Goal: Use online tool/utility: Utilize a website feature to perform a specific function

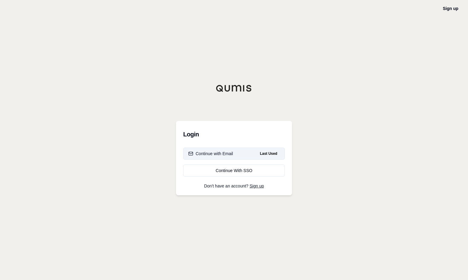
drag, startPoint x: 0, startPoint y: 0, endPoint x: 217, endPoint y: 153, distance: 265.4
click at [217, 153] on div "Continue with Email" at bounding box center [210, 153] width 45 height 6
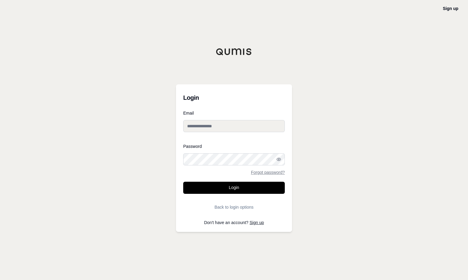
click at [199, 126] on input "Email" at bounding box center [234, 126] width 102 height 12
type input "**********"
click at [183, 182] on button "Login" at bounding box center [234, 188] width 102 height 12
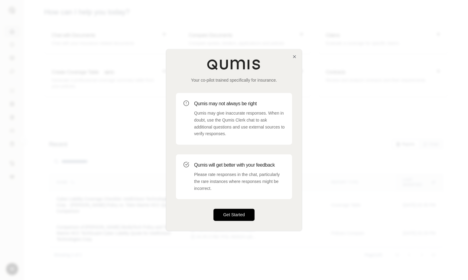
click at [235, 211] on button "Get Started" at bounding box center [233, 215] width 41 height 12
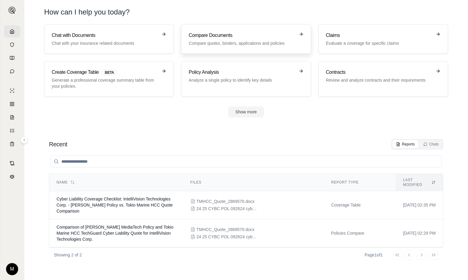
click at [236, 40] on p "Compare quotes, binders, applications and policies" at bounding box center [242, 43] width 106 height 6
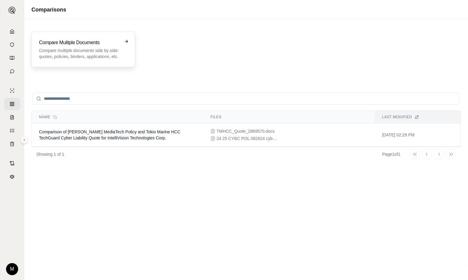
click at [67, 48] on p "Compare multiple documents side by side: quotes, policies, binders, application…" at bounding box center [79, 53] width 80 height 12
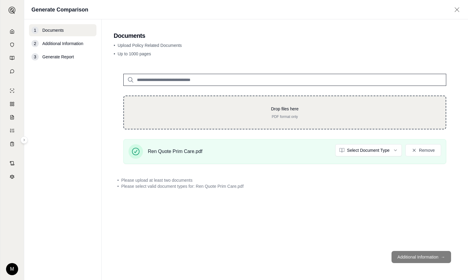
click at [275, 112] on div "Drop files here PDF format only" at bounding box center [285, 112] width 302 height 13
type input "**********"
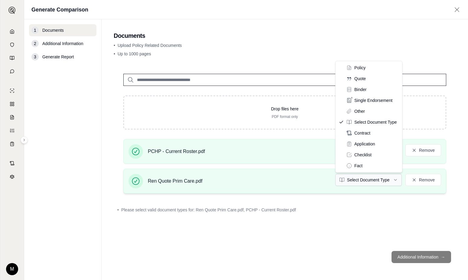
click at [394, 181] on html "M Generate Comparison 1 Documents 2 Additional Information 3 Generate Report Do…" at bounding box center [234, 140] width 468 height 280
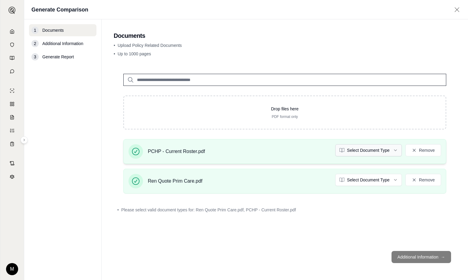
click at [396, 150] on html "M Generate Comparison 1 Documents 2 Additional Information 3 Generate Report Do…" at bounding box center [234, 140] width 468 height 280
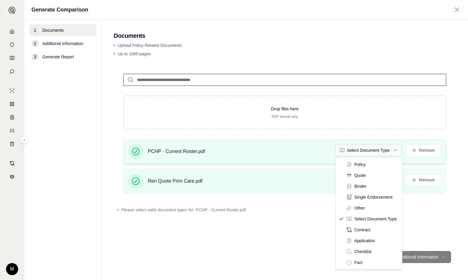
click at [384, 150] on html "M Generate Comparison 1 Documents 2 Additional Information 3 Generate Report Do…" at bounding box center [234, 140] width 468 height 280
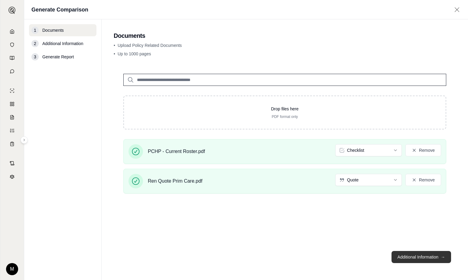
click at [413, 257] on button "Additional Information →" at bounding box center [421, 257] width 60 height 12
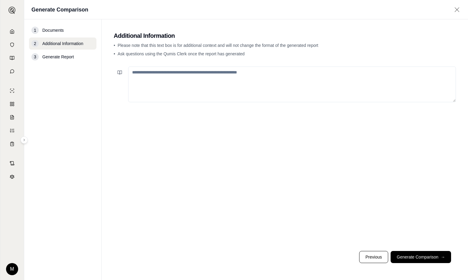
click at [143, 74] on textarea at bounding box center [292, 84] width 328 height 36
click at [375, 254] on button "Previous" at bounding box center [373, 257] width 29 height 12
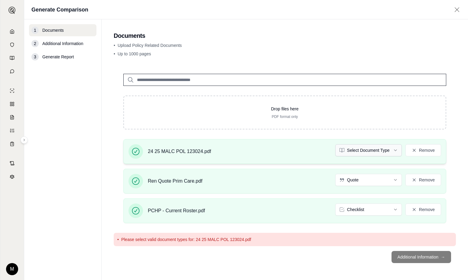
click at [393, 151] on html "M Generate Comparison 1 Documents 2 Additional Information 3 Generate Report Do…" at bounding box center [234, 140] width 468 height 280
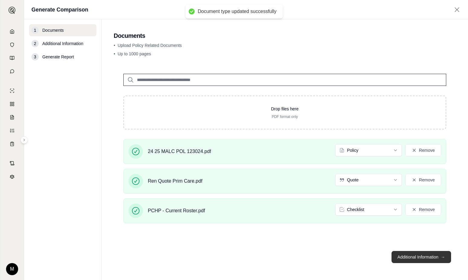
click at [414, 257] on button "Additional Information →" at bounding box center [421, 257] width 60 height 12
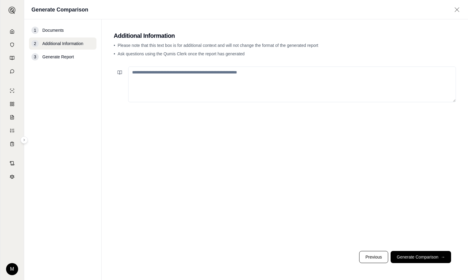
click at [173, 74] on textarea at bounding box center [292, 84] width 328 height 36
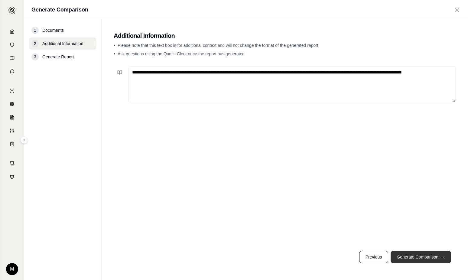
type textarea "**********"
click at [418, 255] on button "Generate Comparison →" at bounding box center [420, 257] width 60 height 12
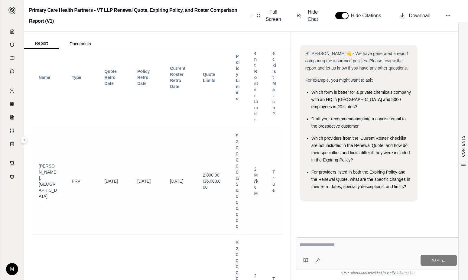
scroll to position [665, 0]
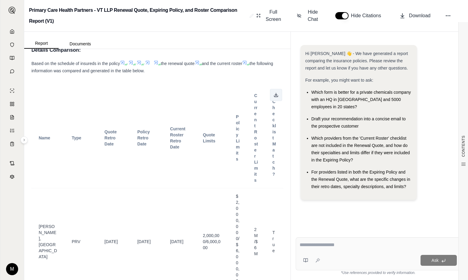
click at [273, 96] on icon at bounding box center [275, 94] width 5 height 5
click at [317, 245] on textarea at bounding box center [377, 244] width 157 height 7
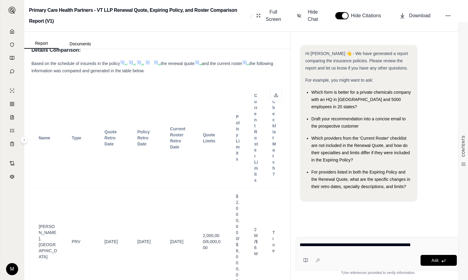
type textarea "**********"
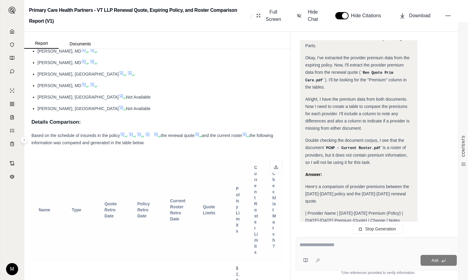
scroll to position [574, 0]
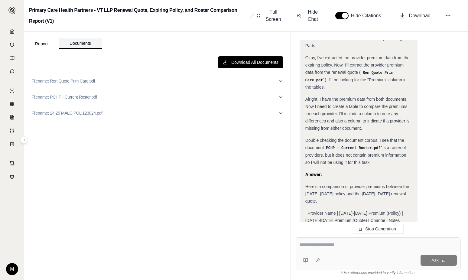
click at [80, 44] on button "Documents" at bounding box center [80, 43] width 43 height 10
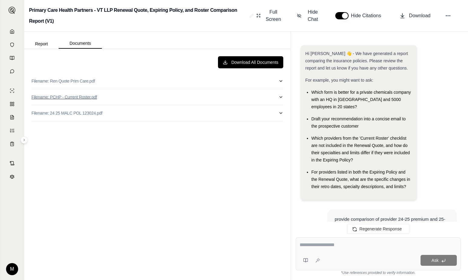
scroll to position [389, 0]
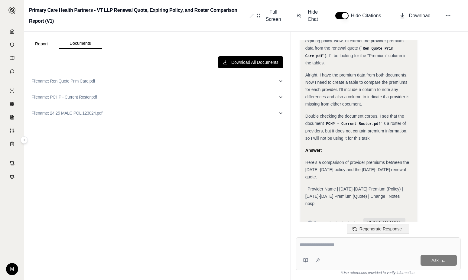
click at [363, 226] on span "Regenerate Response" at bounding box center [380, 228] width 42 height 5
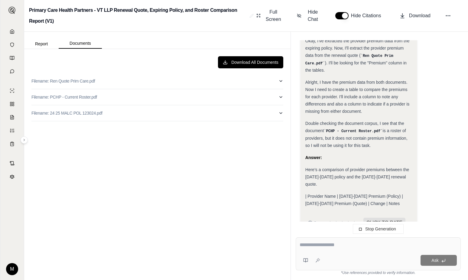
scroll to position [382, 0]
click at [165, 199] on div "Download All Documents Filename: Ren Quote Prim Care.pdf Filename: PCHP - Curre…" at bounding box center [157, 164] width 261 height 226
click at [42, 42] on button "Report" at bounding box center [41, 44] width 34 height 10
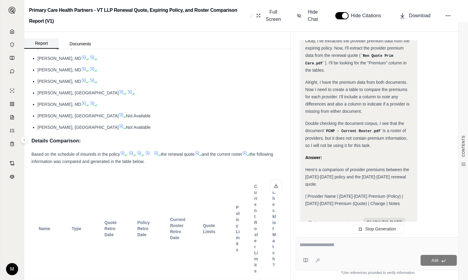
scroll to position [0, 0]
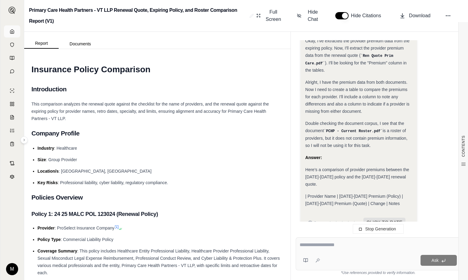
click at [11, 31] on icon at bounding box center [12, 31] width 4 height 4
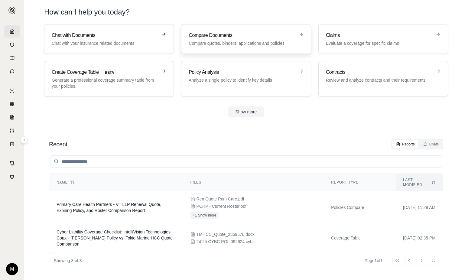
click at [227, 39] on div "Compare Documents Compare quotes, binders, applications and policies" at bounding box center [242, 39] width 106 height 15
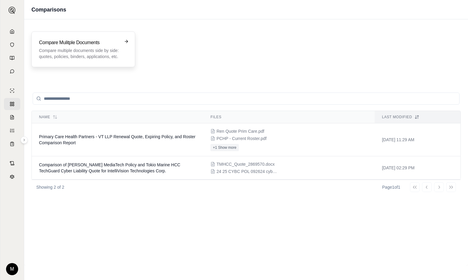
click at [61, 44] on h3 "Compare Mulitple Documents" at bounding box center [79, 42] width 80 height 7
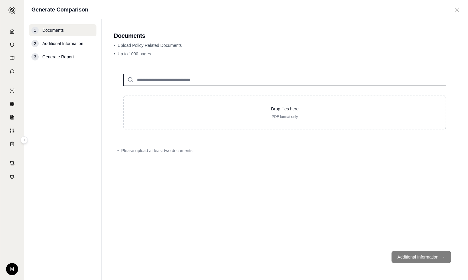
click at [207, 80] on input "search" at bounding box center [284, 80] width 323 height 12
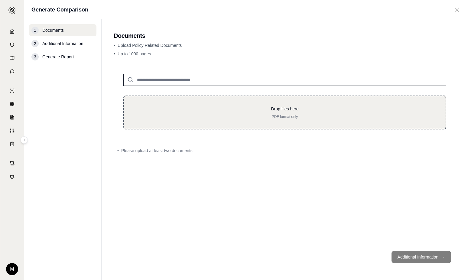
click at [247, 111] on p "Drop files here" at bounding box center [285, 109] width 302 height 6
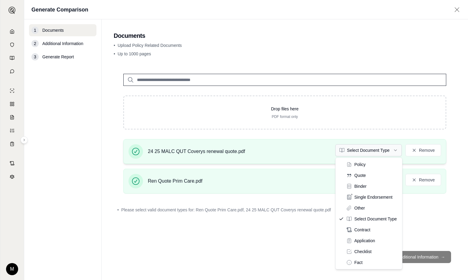
click at [365, 150] on html "M Generate Comparison 1 Documents 2 Additional Information 3 Generate Report Do…" at bounding box center [234, 140] width 468 height 280
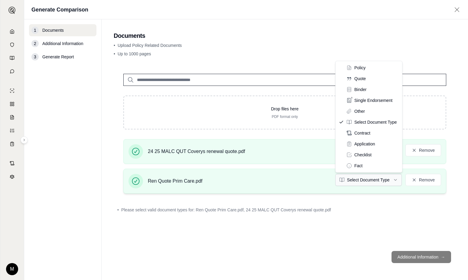
click at [371, 175] on html "M Generate Comparison 1 Documents 2 Additional Information 3 Generate Report Do…" at bounding box center [234, 140] width 468 height 280
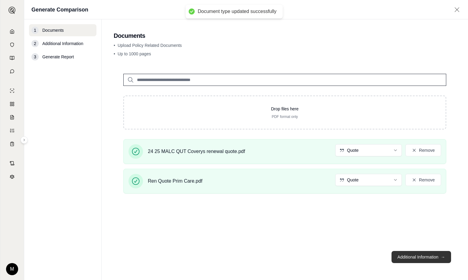
click at [411, 255] on button "Additional Information →" at bounding box center [421, 257] width 60 height 12
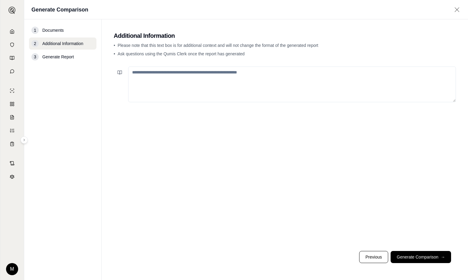
click at [164, 75] on textarea at bounding box center [292, 84] width 328 height 36
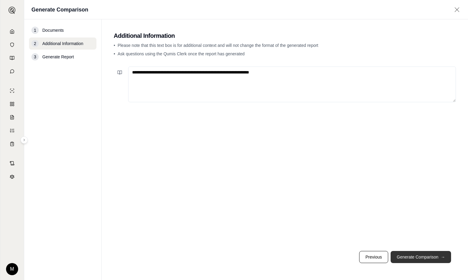
type textarea "**********"
click at [411, 256] on button "Generate Comparison →" at bounding box center [420, 257] width 60 height 12
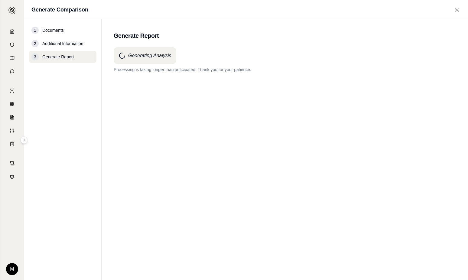
click at [457, 10] on icon at bounding box center [457, 10] width 8 height 6
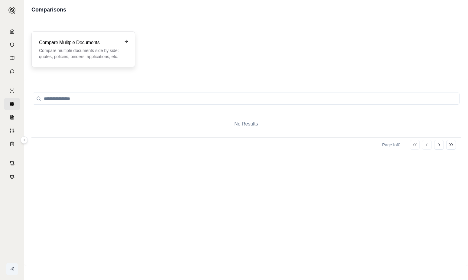
click at [76, 51] on p "Compare multiple documents side by side: quotes, policies, binders, application…" at bounding box center [79, 53] width 80 height 12
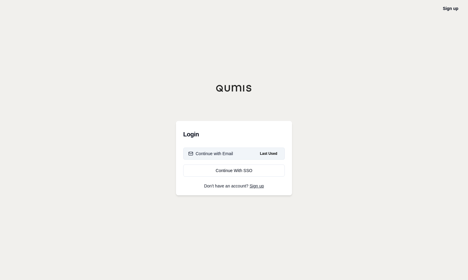
click at [228, 154] on div "Continue with Email" at bounding box center [210, 153] width 45 height 6
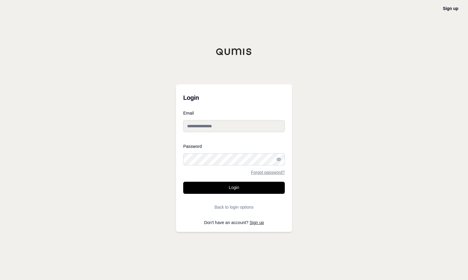
click at [207, 129] on input "Email" at bounding box center [234, 126] width 102 height 12
type input "**********"
click at [183, 182] on button "Login" at bounding box center [234, 188] width 102 height 12
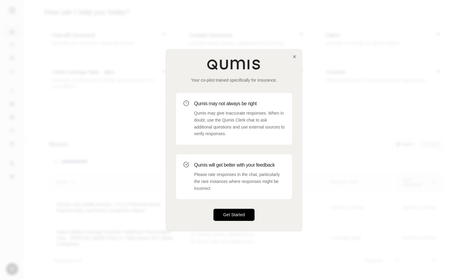
click at [229, 210] on button "Get Started" at bounding box center [233, 215] width 41 height 12
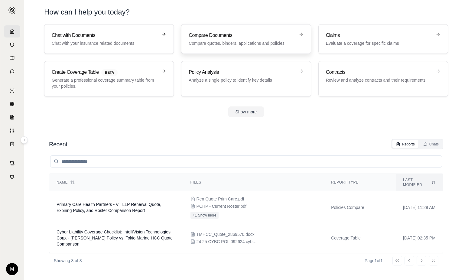
click at [224, 33] on h3 "Compare Documents" at bounding box center [242, 35] width 106 height 7
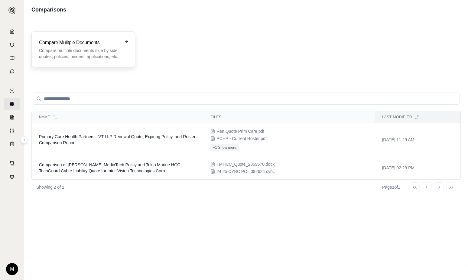
click at [70, 51] on p "Compare multiple documents side by side: quotes, policies, binders, application…" at bounding box center [79, 53] width 80 height 12
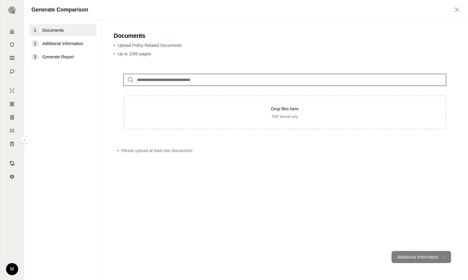
click at [159, 81] on input "search" at bounding box center [284, 80] width 323 height 12
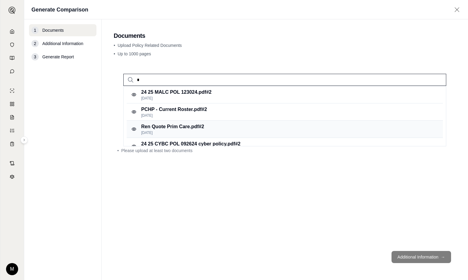
type input "*"
click at [164, 125] on p "Ren Quote Prim Care.pdf #2" at bounding box center [172, 126] width 63 height 7
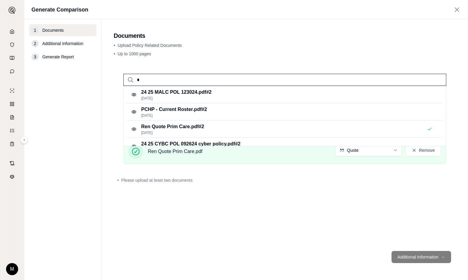
click at [148, 81] on input "*" at bounding box center [284, 80] width 323 height 12
click at [434, 81] on input "*" at bounding box center [284, 80] width 323 height 12
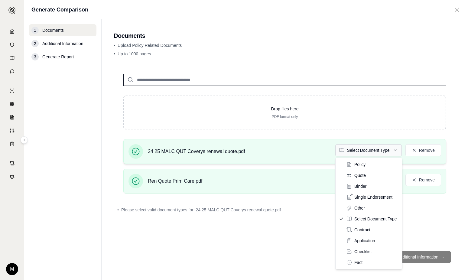
click at [360, 150] on html "M Generate Comparison 1 Documents 2 Additional Information 3 Generate Report Do…" at bounding box center [234, 140] width 468 height 280
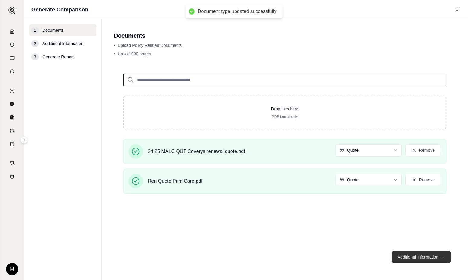
click at [416, 255] on button "Additional Information →" at bounding box center [421, 257] width 60 height 12
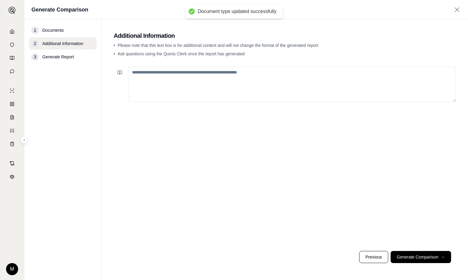
click at [184, 67] on textarea at bounding box center [292, 84] width 328 height 36
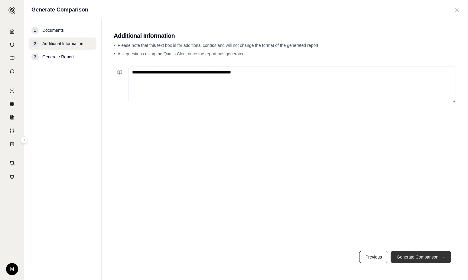
type textarea "**********"
click at [411, 255] on button "Generate Comparison →" at bounding box center [420, 257] width 60 height 12
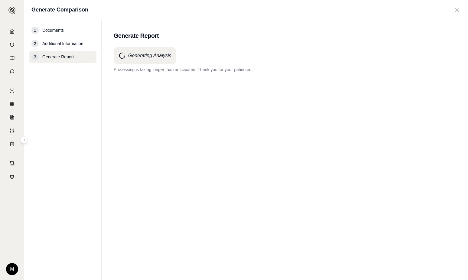
click at [458, 10] on icon at bounding box center [457, 10] width 8 height 6
